Goal: Check status: Check status

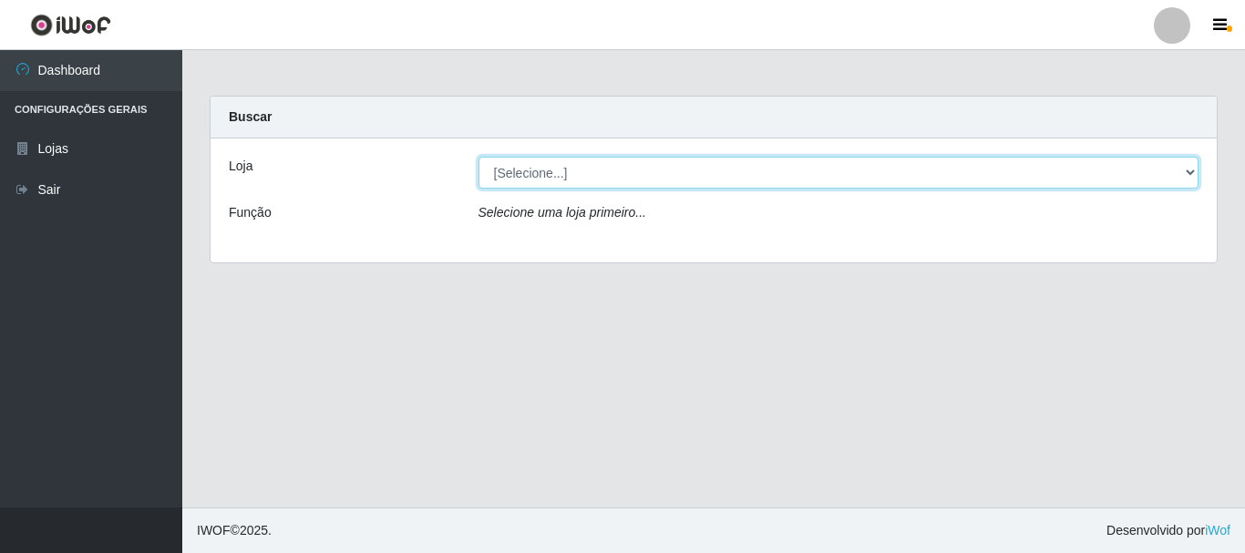
click at [1191, 171] on select "[Selecione...] Supermercado Manaira" at bounding box center [839, 173] width 721 height 32
select select "443"
click at [479, 157] on select "[Selecione...] Supermercado Manaira" at bounding box center [839, 173] width 721 height 32
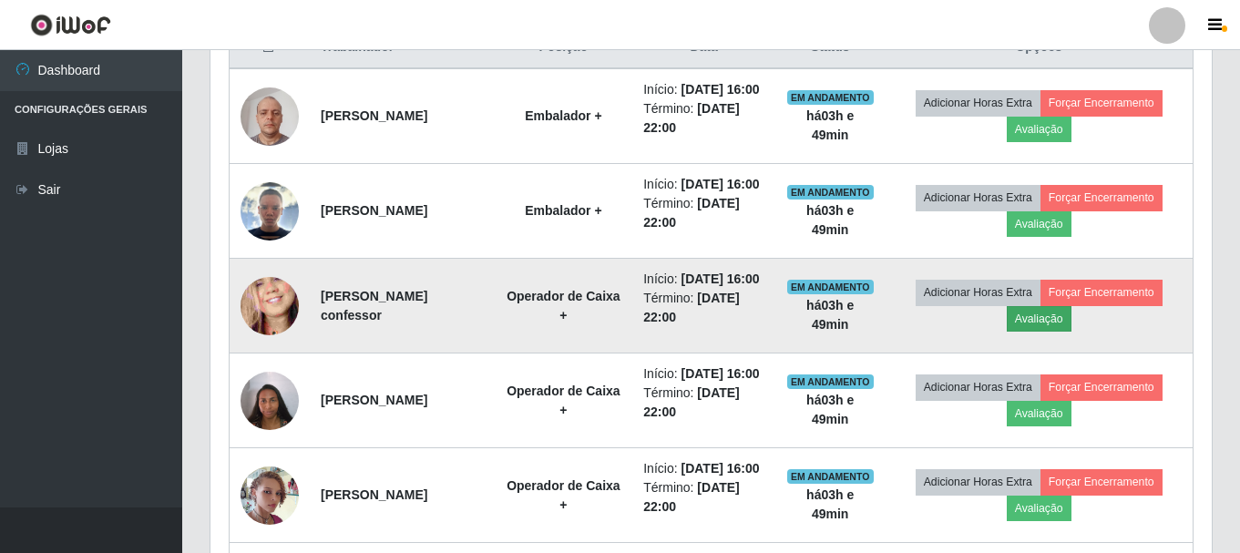
scroll to position [547, 0]
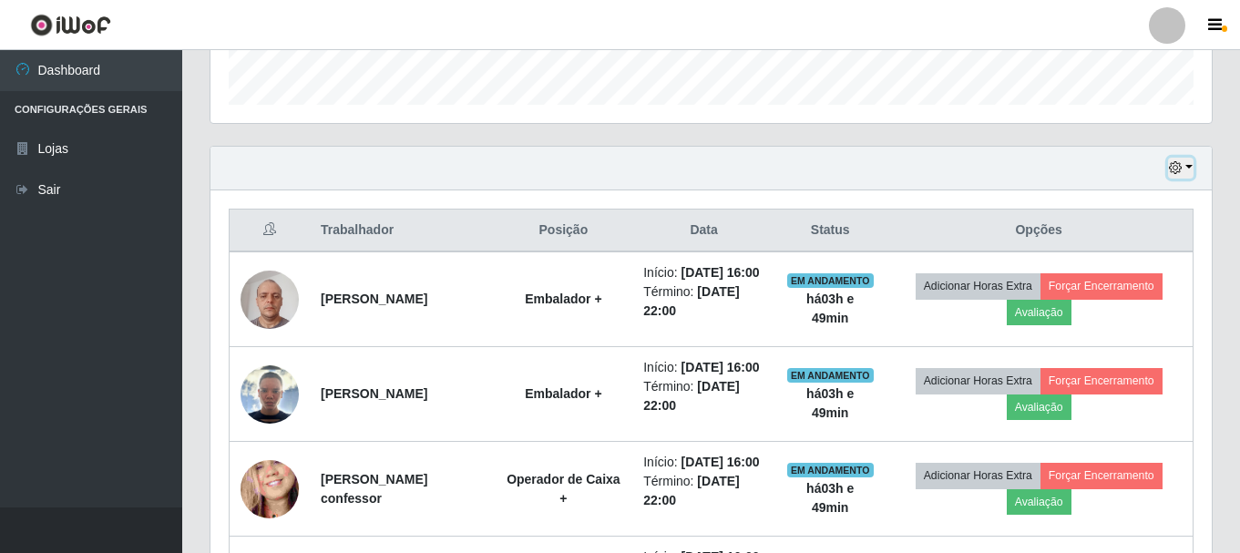
click at [1187, 167] on button "button" at bounding box center [1181, 168] width 26 height 21
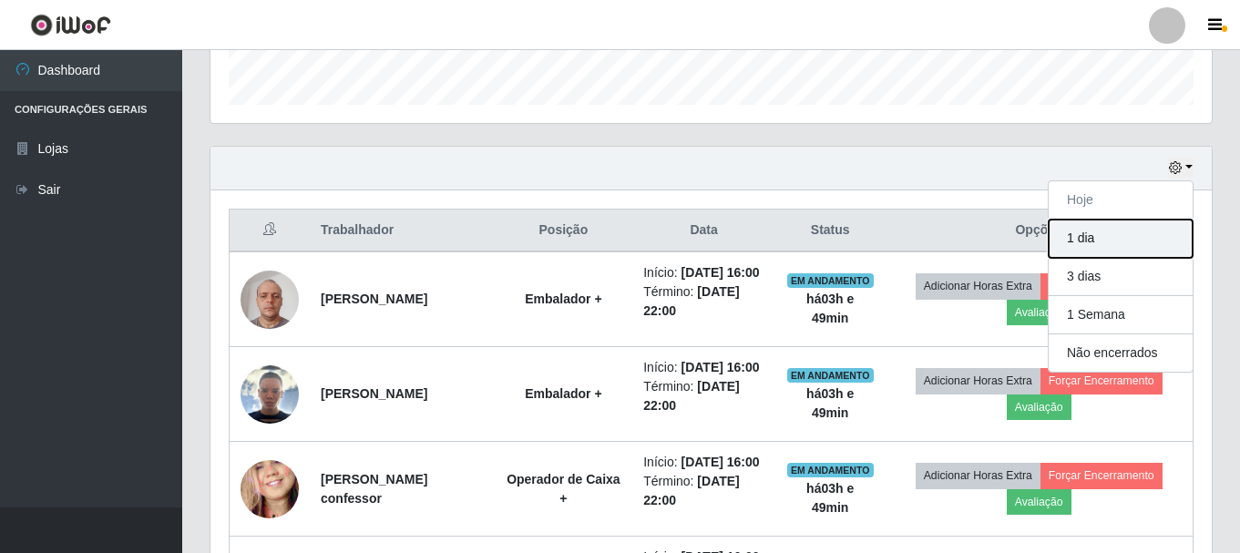
click at [1092, 241] on button "1 dia" at bounding box center [1121, 239] width 144 height 38
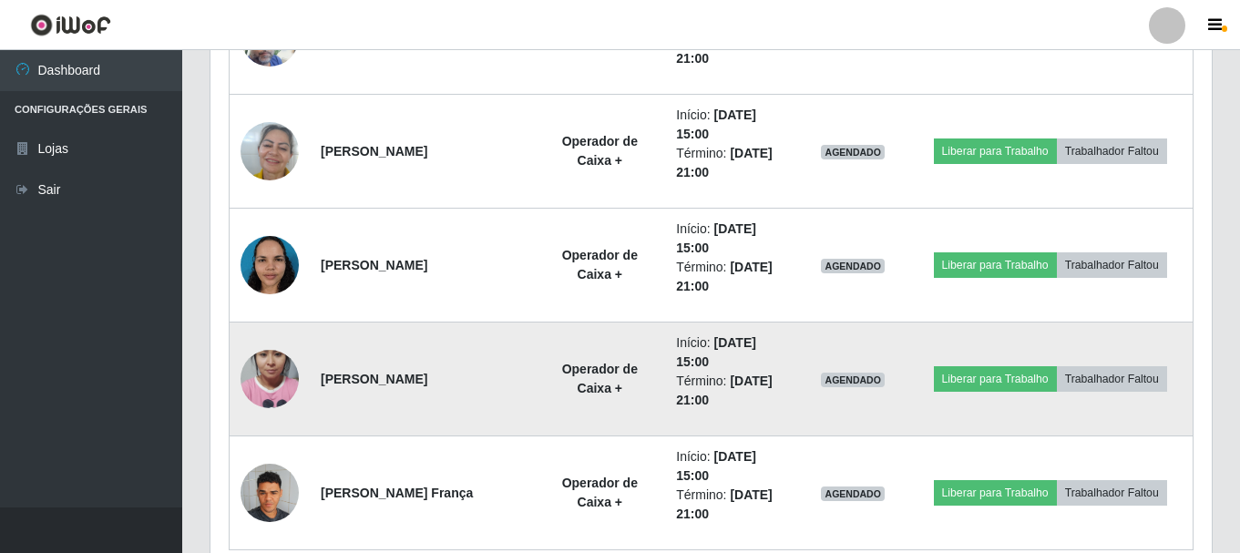
scroll to position [2725, 0]
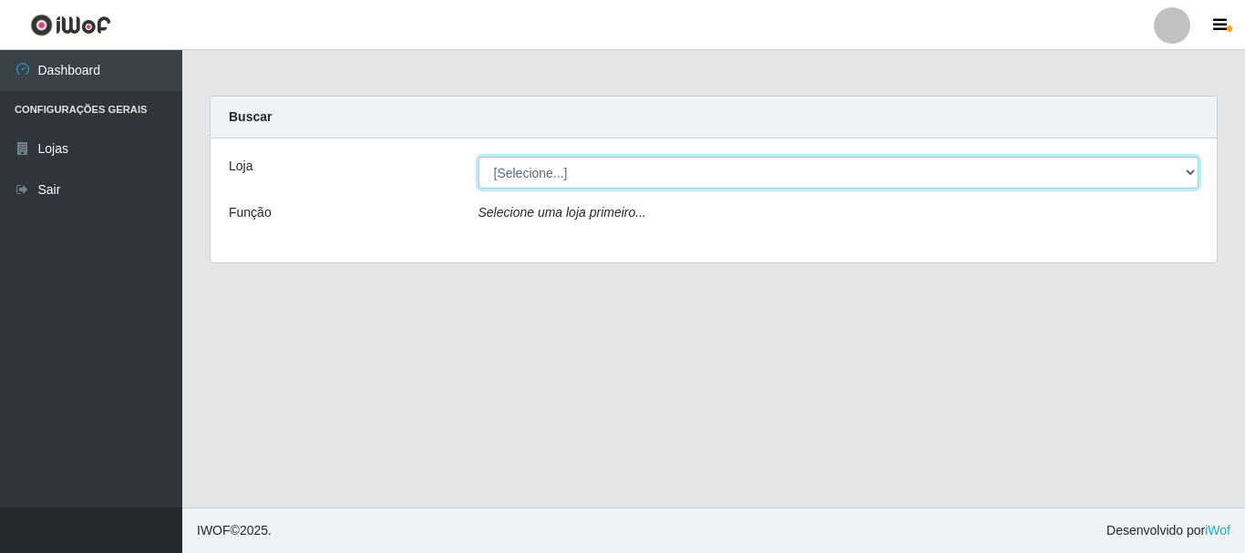
click at [1185, 172] on select "[Selecione...] Supermercado Manaira" at bounding box center [839, 173] width 721 height 32
select select "443"
click at [479, 157] on select "[Selecione...] Supermercado Manaira" at bounding box center [839, 173] width 721 height 32
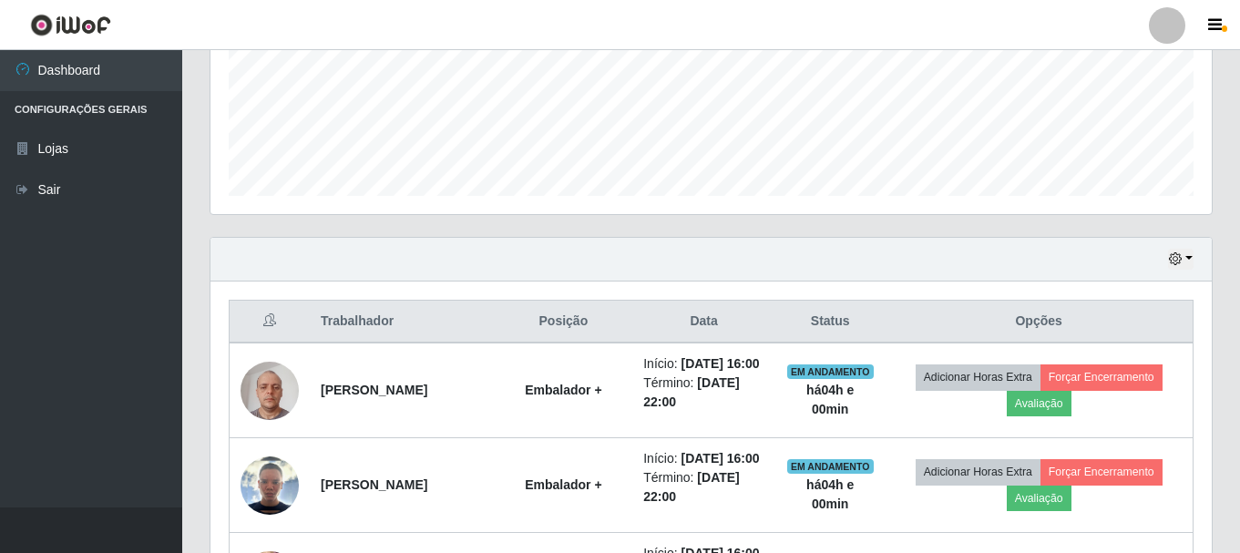
scroll to position [547, 0]
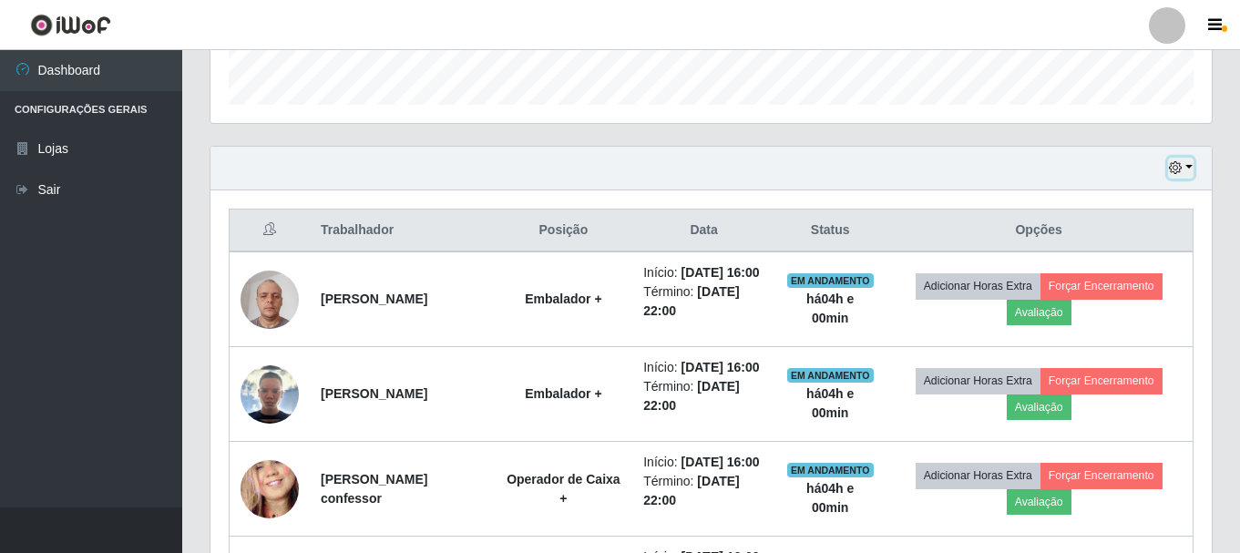
click at [1190, 165] on button "button" at bounding box center [1181, 168] width 26 height 21
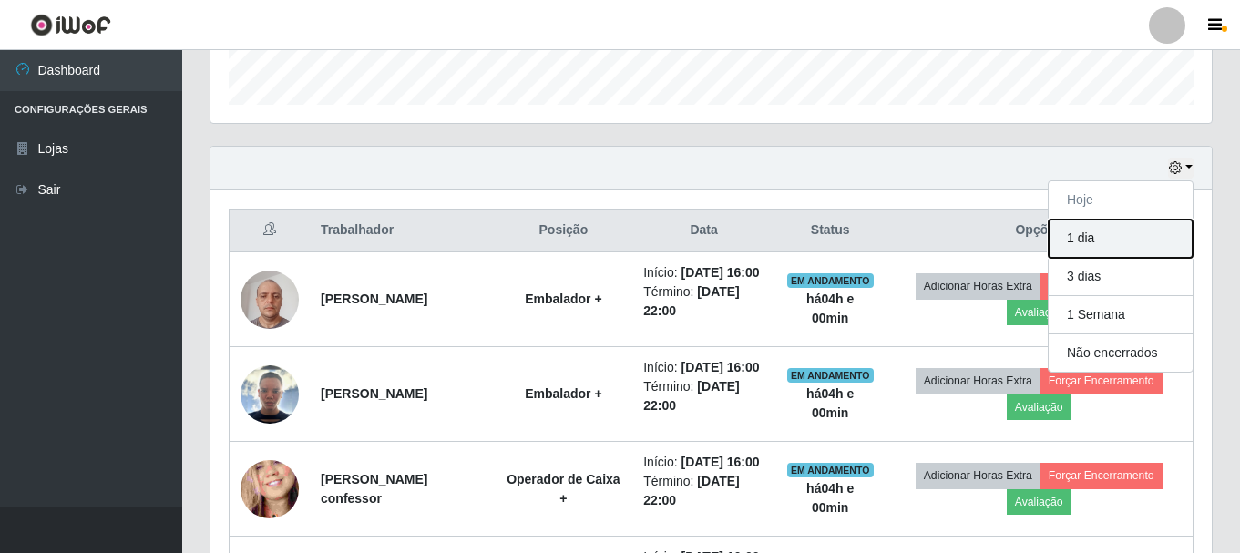
click at [1081, 239] on button "1 dia" at bounding box center [1121, 239] width 144 height 38
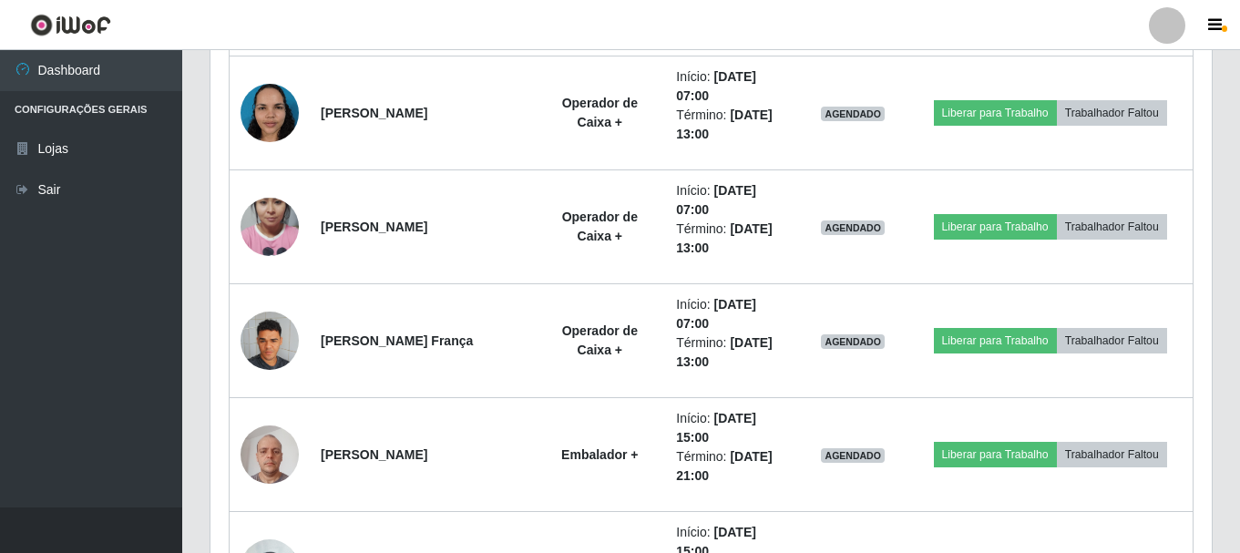
scroll to position [2005, 0]
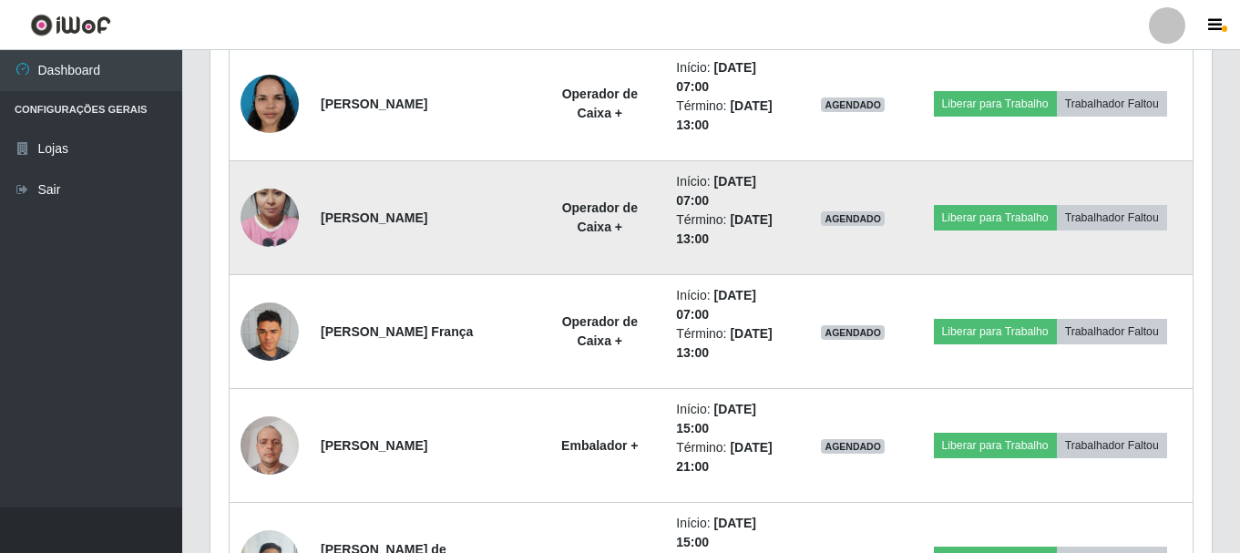
click at [266, 204] on img at bounding box center [270, 218] width 58 height 104
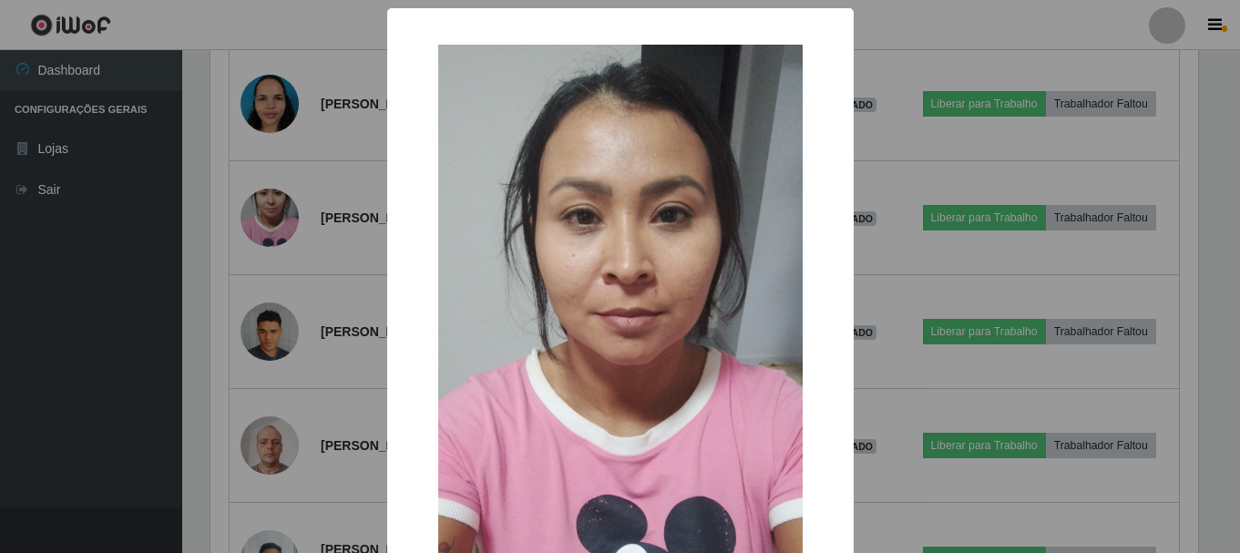
scroll to position [378, 993]
click at [267, 203] on div "× OK Cancel" at bounding box center [622, 276] width 1245 height 553
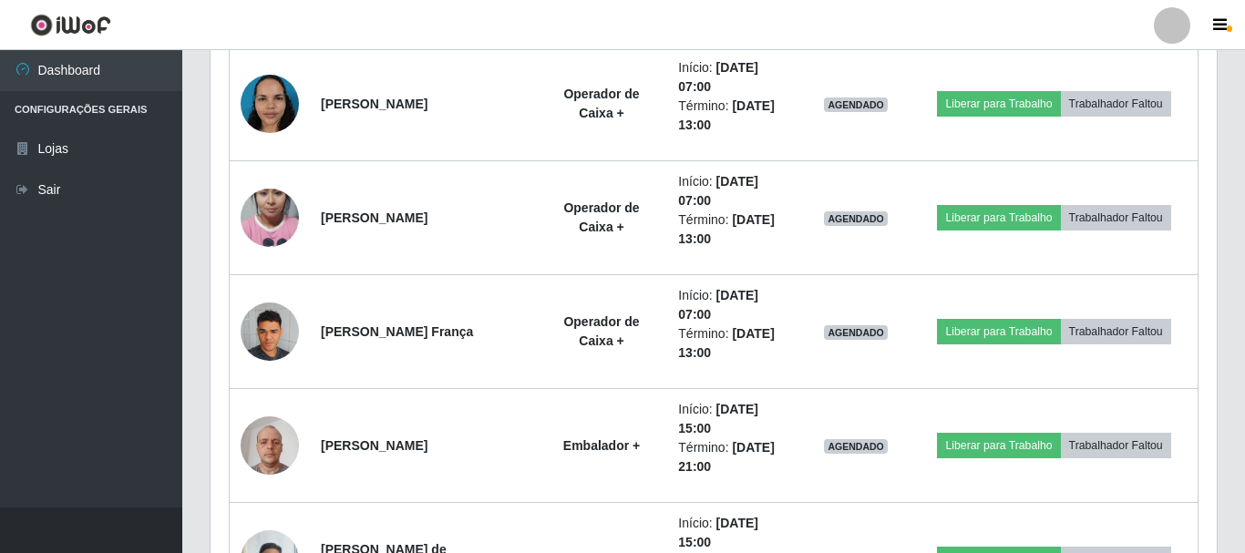
scroll to position [378, 1002]
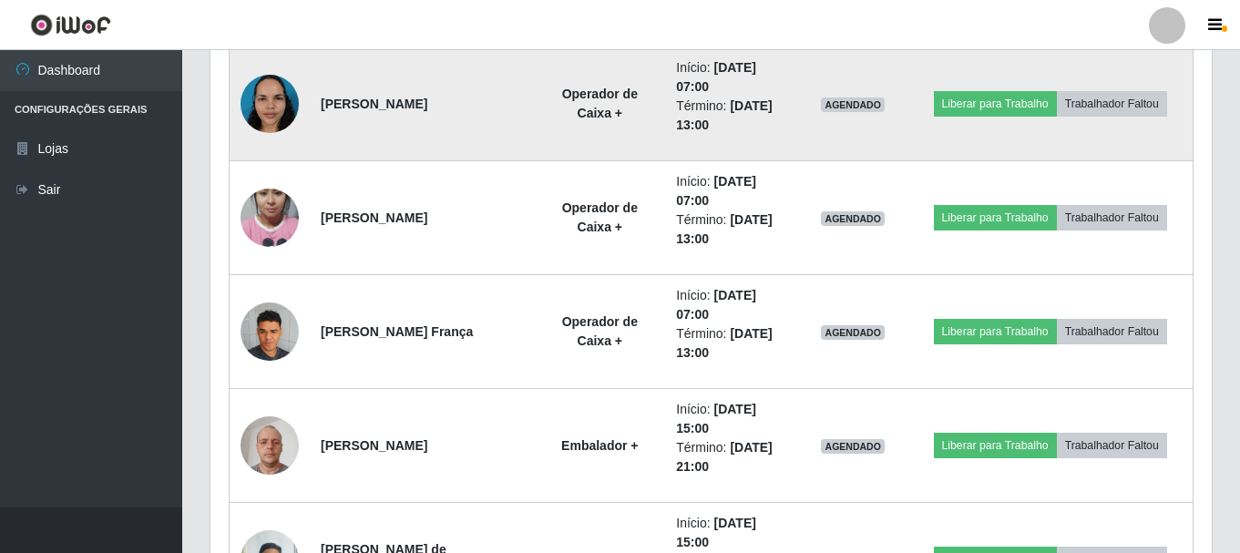
click at [262, 104] on img at bounding box center [270, 103] width 58 height 77
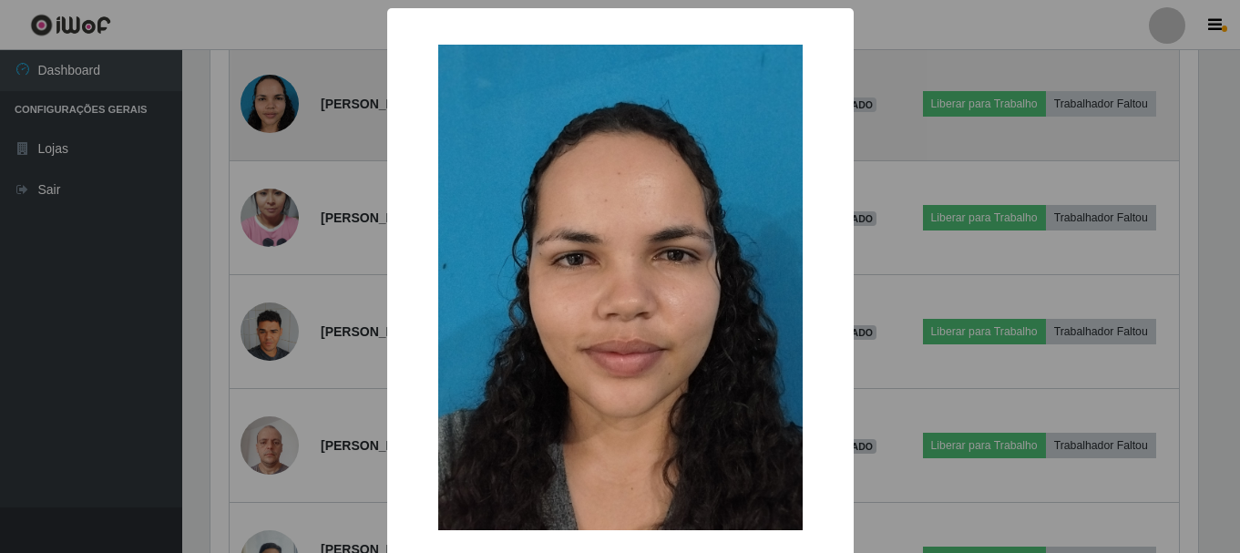
scroll to position [378, 993]
click at [262, 104] on div "× OK Cancel" at bounding box center [622, 276] width 1245 height 553
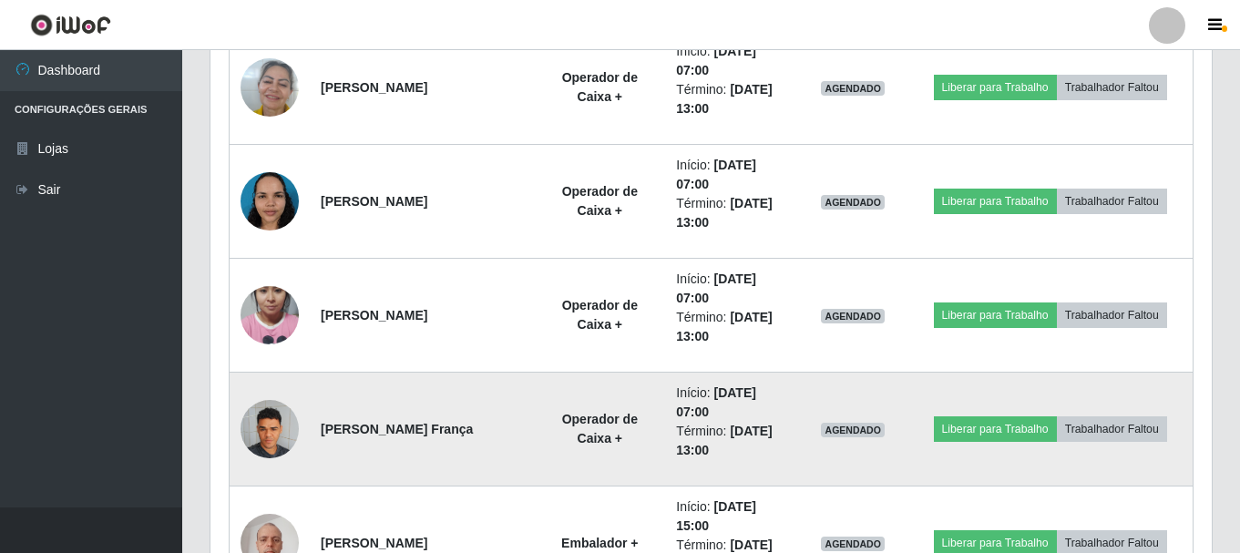
scroll to position [1823, 0]
